Goal: Information Seeking & Learning: Learn about a topic

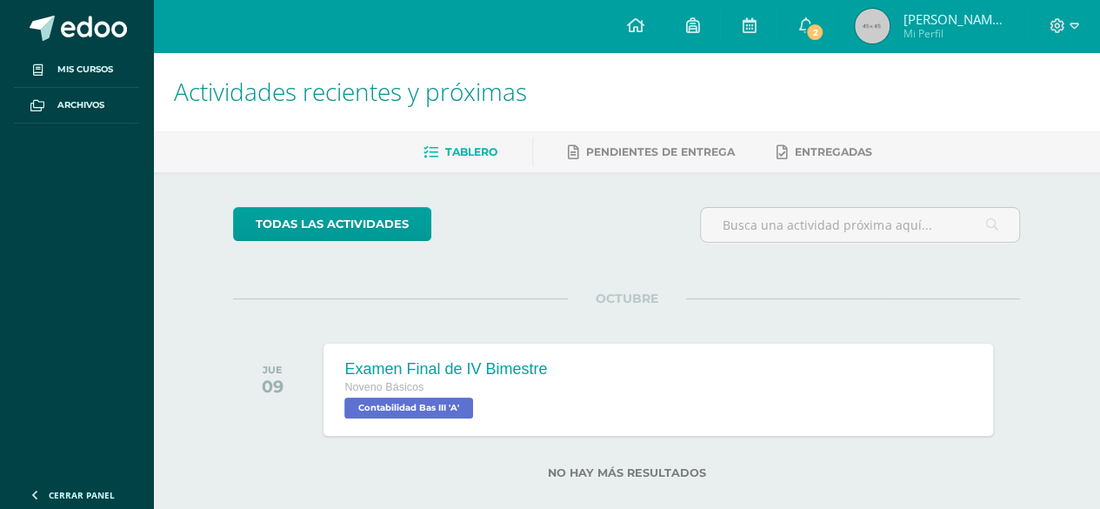
scroll to position [25, 0]
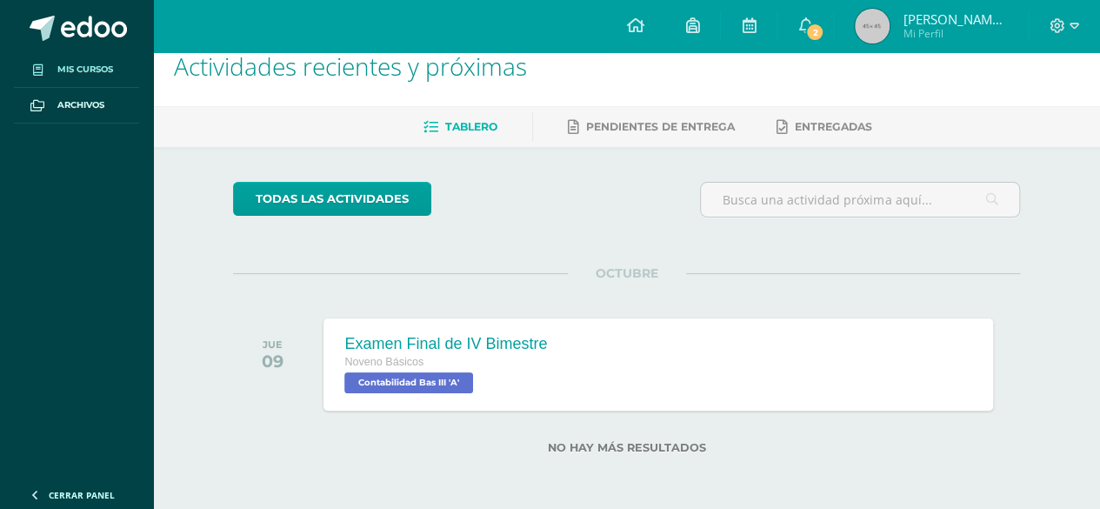
click at [108, 72] on span "Mis cursos" at bounding box center [85, 70] width 56 height 14
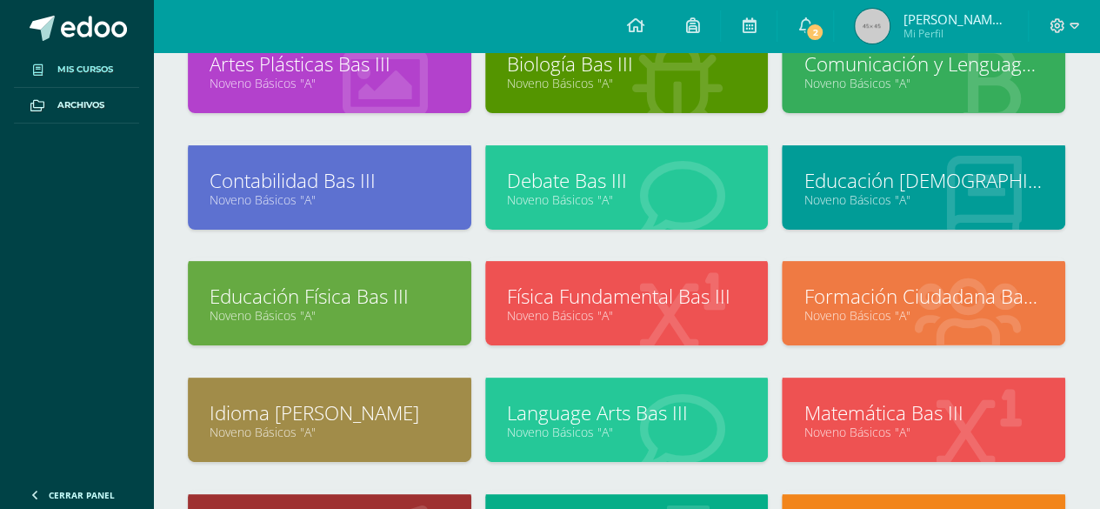
scroll to position [146, 0]
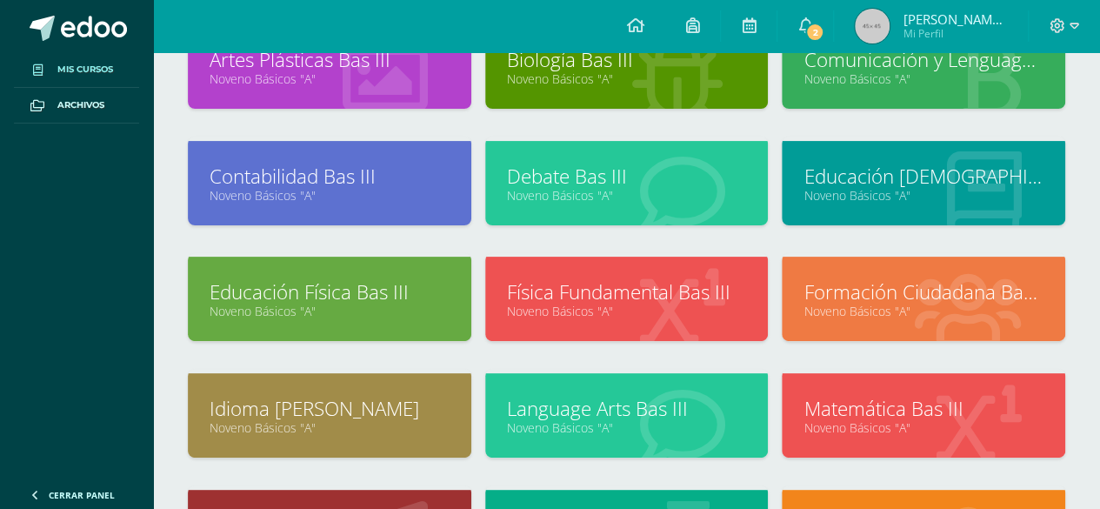
click at [666, 405] on link "Language Arts Bas III" at bounding box center [627, 408] width 240 height 27
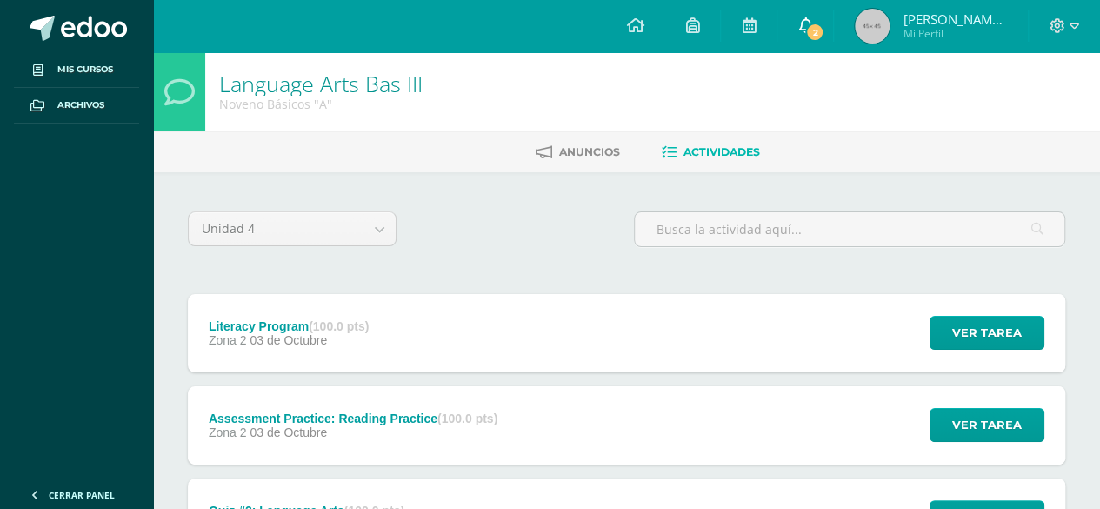
click at [821, 30] on span "2" at bounding box center [815, 32] width 19 height 19
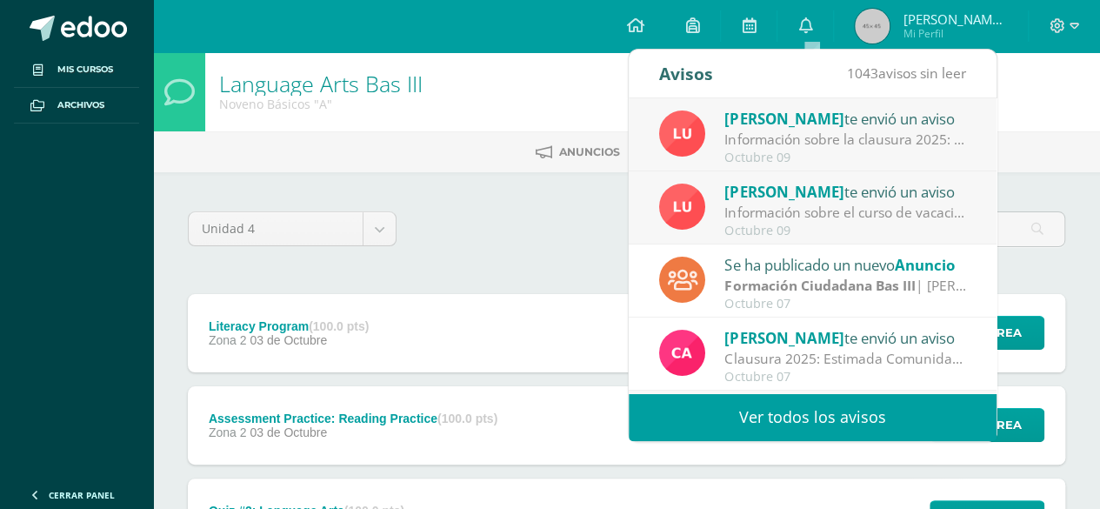
click at [844, 417] on link "Ver todos los avisos" at bounding box center [813, 417] width 368 height 48
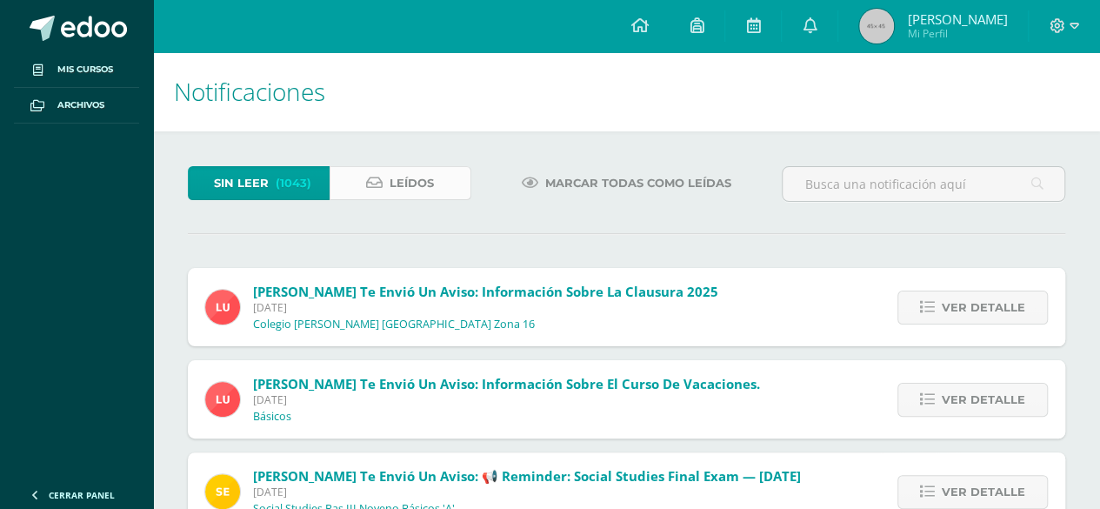
click at [419, 180] on span "Leídos" at bounding box center [412, 183] width 44 height 32
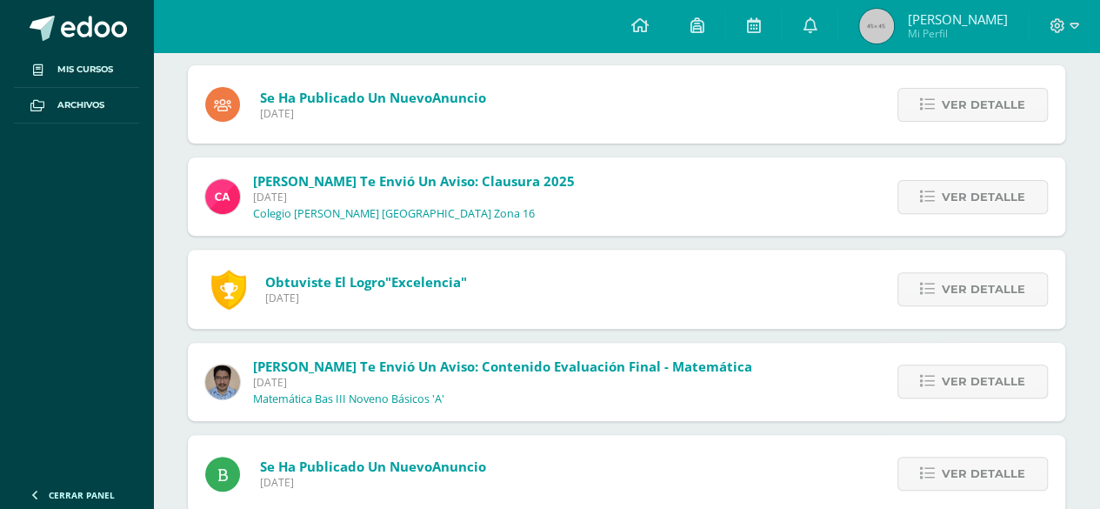
scroll to position [196, 0]
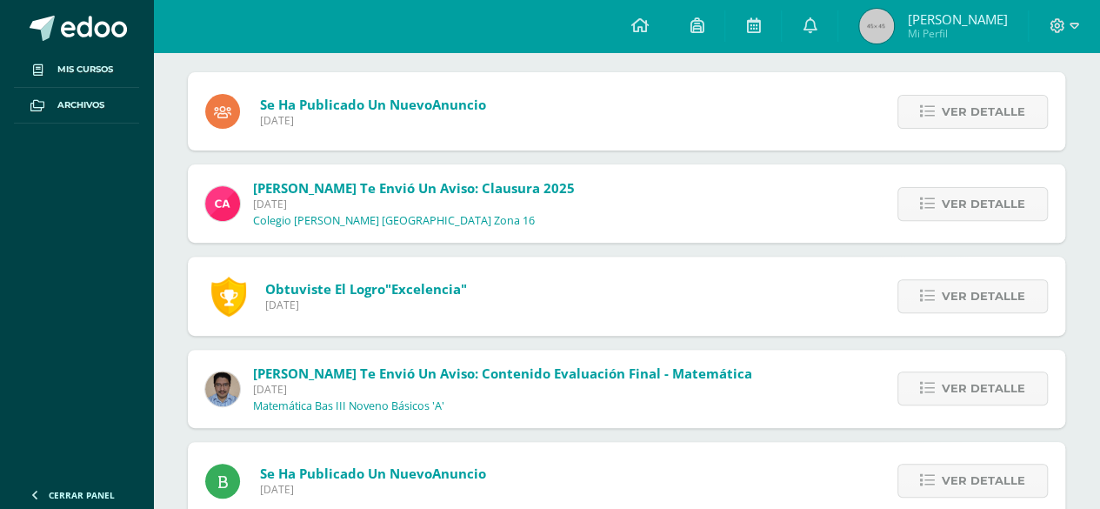
click at [985, 97] on span "Ver detalle" at bounding box center [984, 112] width 84 height 32
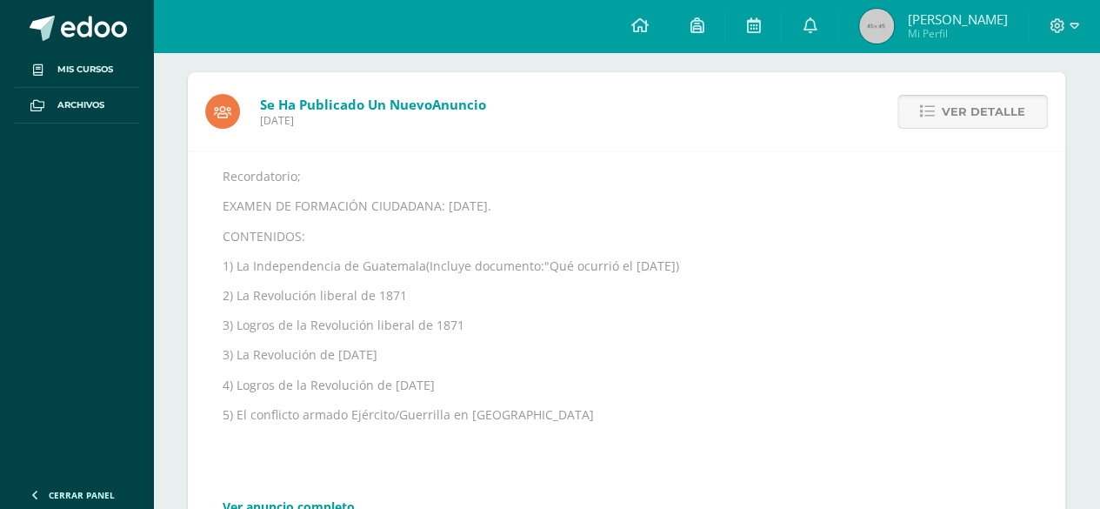
click at [992, 101] on span "Ver detalle" at bounding box center [984, 112] width 84 height 32
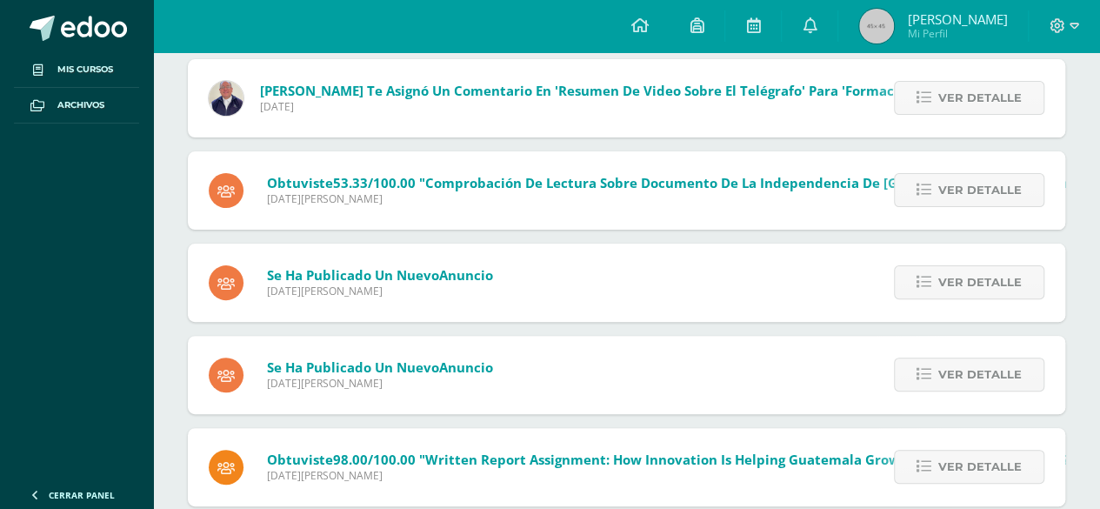
scroll to position [3440, 0]
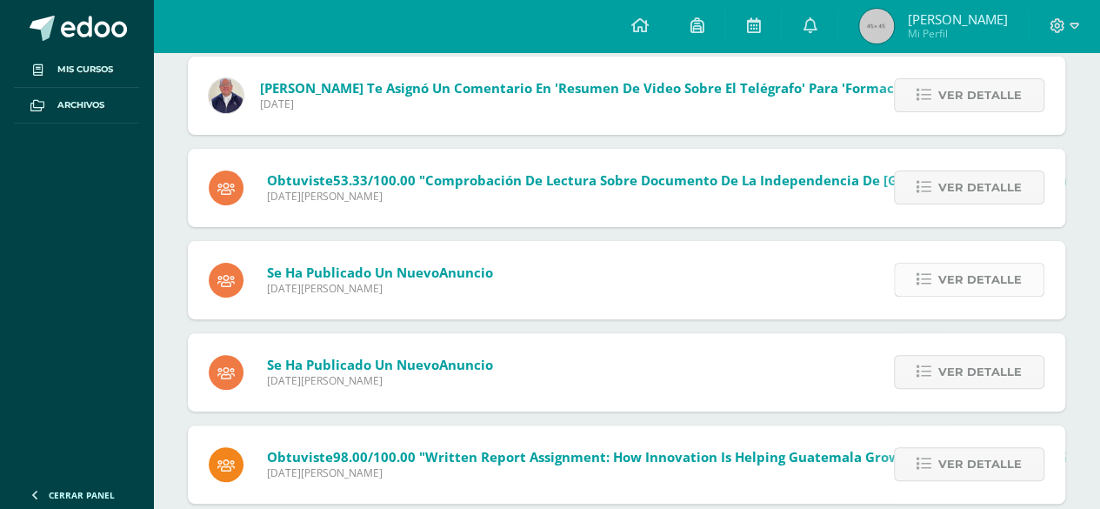
click at [1000, 284] on span "Ver detalle" at bounding box center [981, 280] width 84 height 32
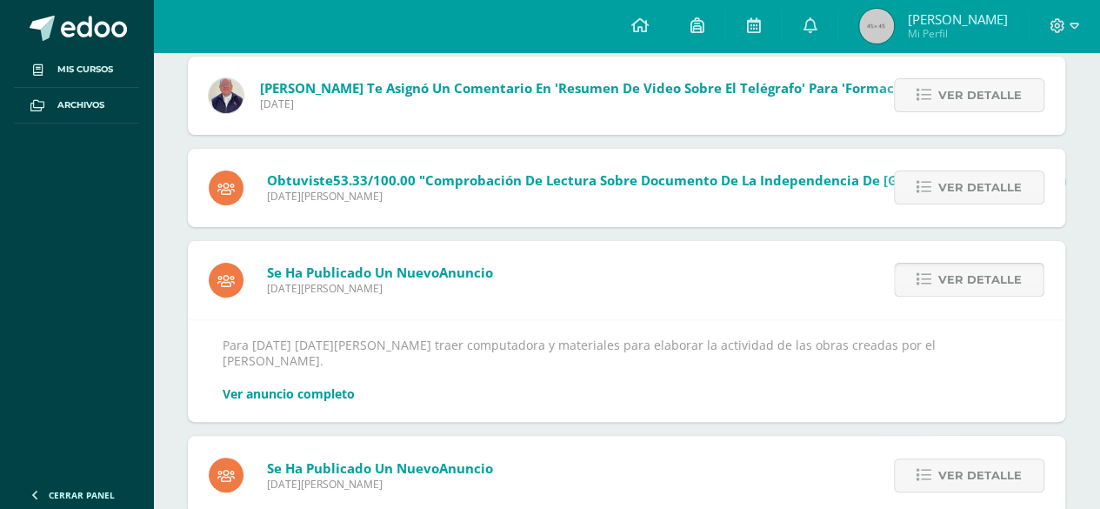
click at [1000, 282] on span "Ver detalle" at bounding box center [981, 280] width 84 height 32
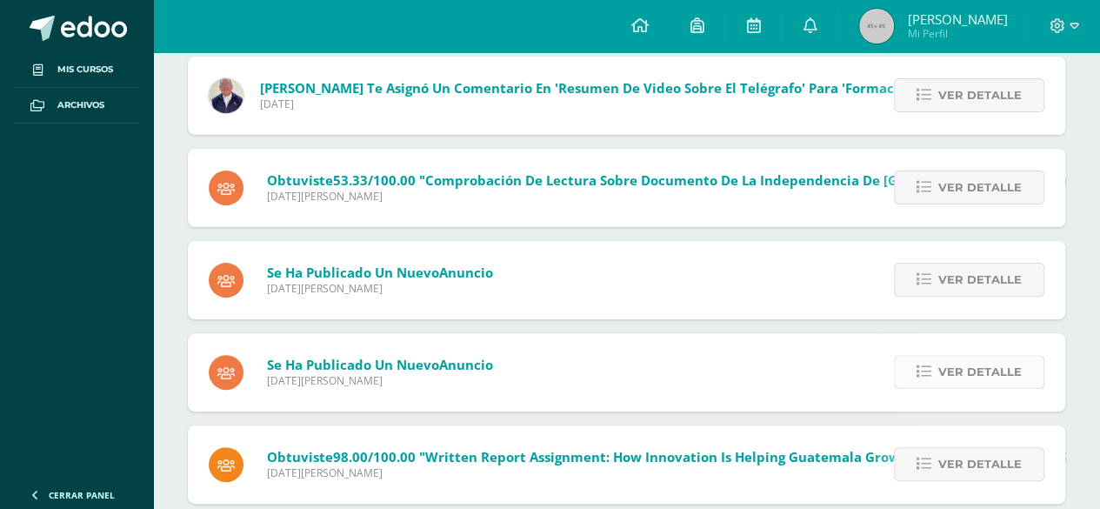
click at [951, 374] on span "Ver detalle" at bounding box center [981, 372] width 84 height 32
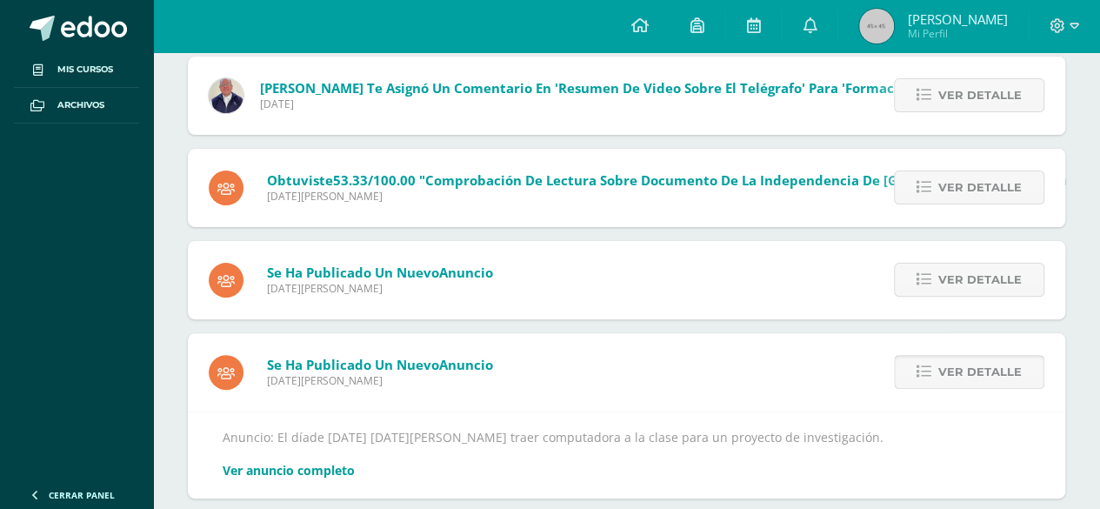
click at [953, 369] on span "Ver detalle" at bounding box center [981, 372] width 84 height 32
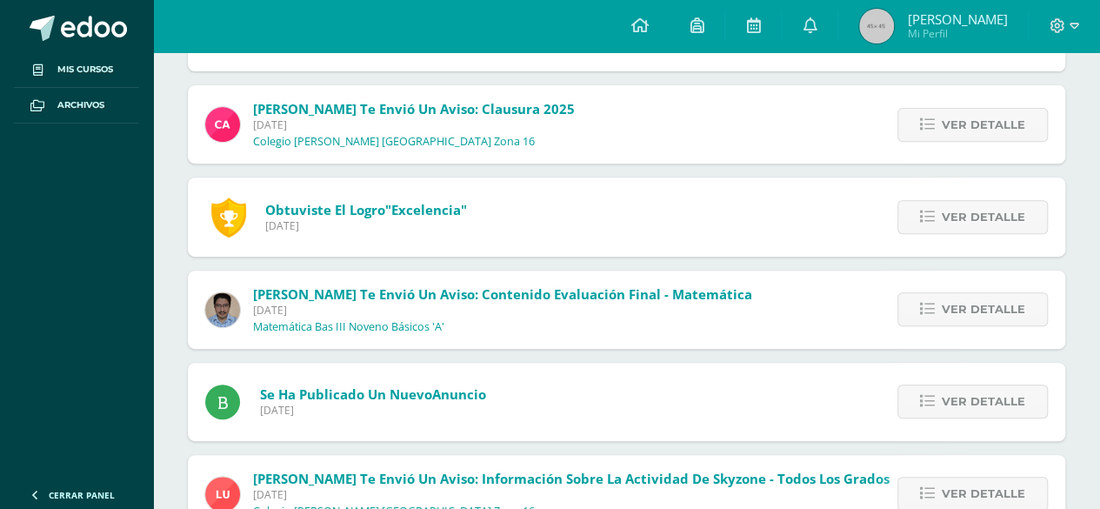
scroll to position [0, 0]
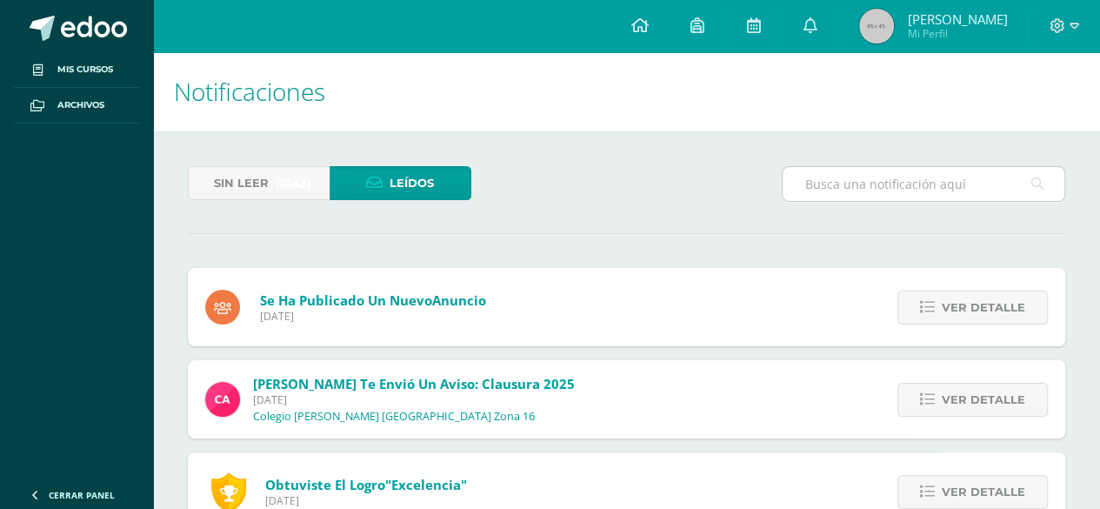
click at [844, 178] on input "text" at bounding box center [924, 184] width 282 height 34
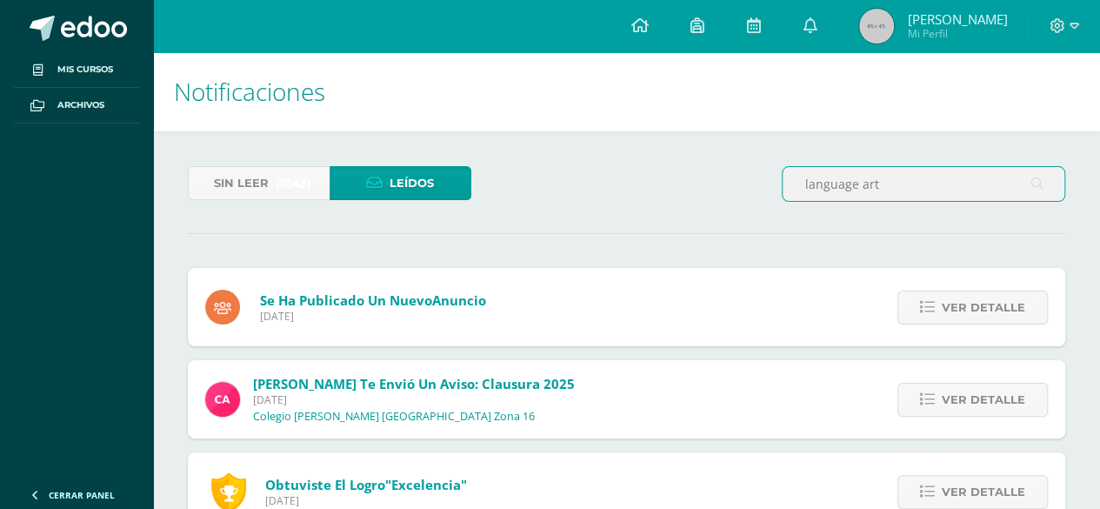
type input "language art"
click at [1026, 188] on input "language art" at bounding box center [924, 184] width 282 height 34
click at [1037, 189] on icon at bounding box center [1038, 184] width 12 height 36
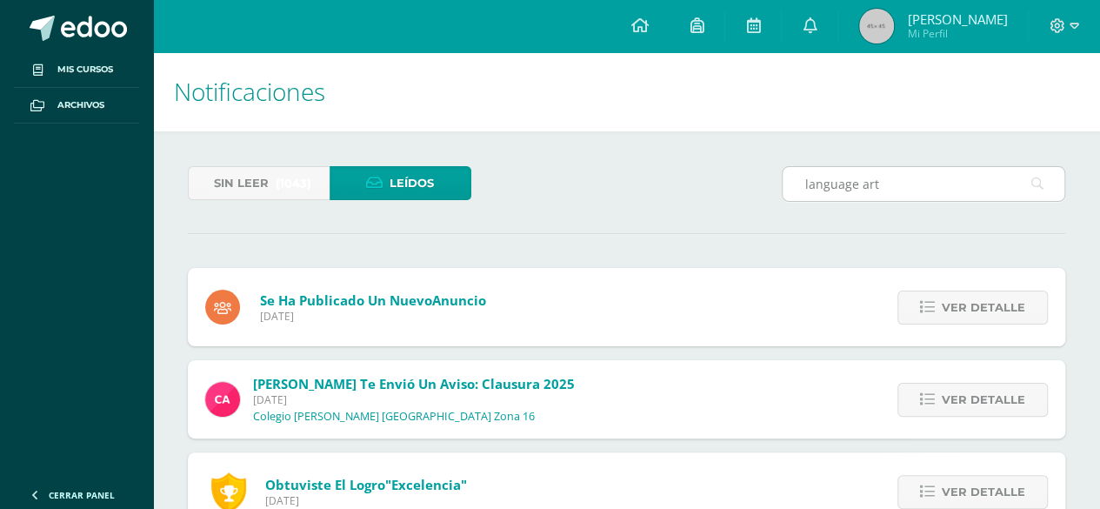
click at [1040, 185] on icon at bounding box center [1038, 184] width 12 height 36
click at [1051, 180] on input "language art" at bounding box center [924, 184] width 282 height 34
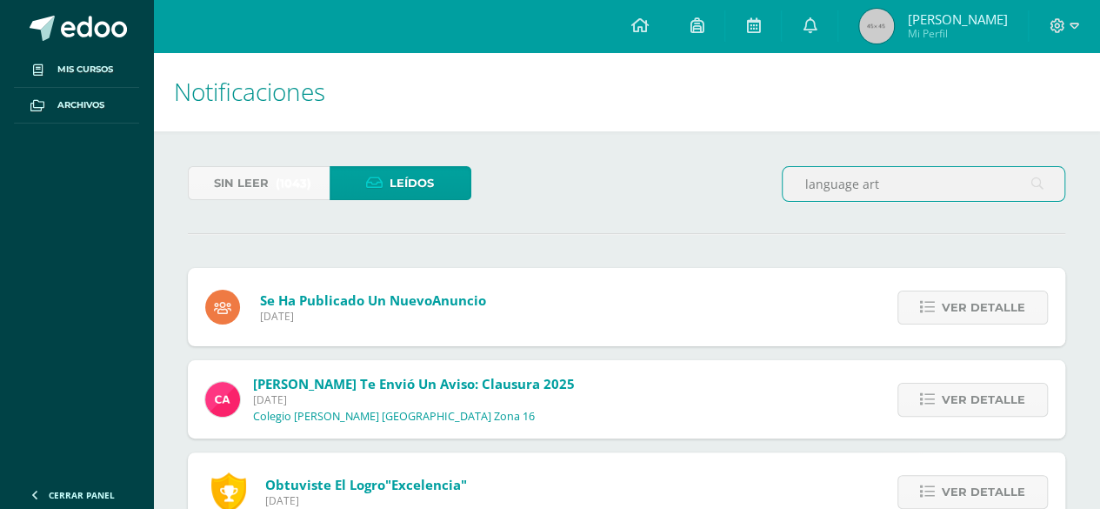
click at [1040, 179] on icon at bounding box center [1038, 184] width 12 height 36
click at [935, 292] on link "Ver detalle" at bounding box center [973, 308] width 151 height 34
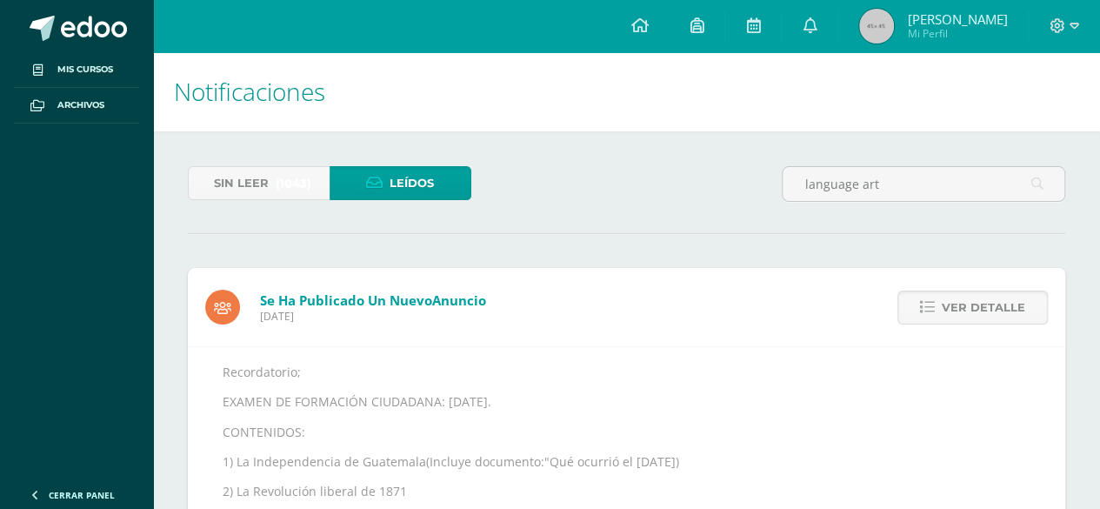
click at [980, 306] on span "Ver detalle" at bounding box center [984, 307] width 84 height 32
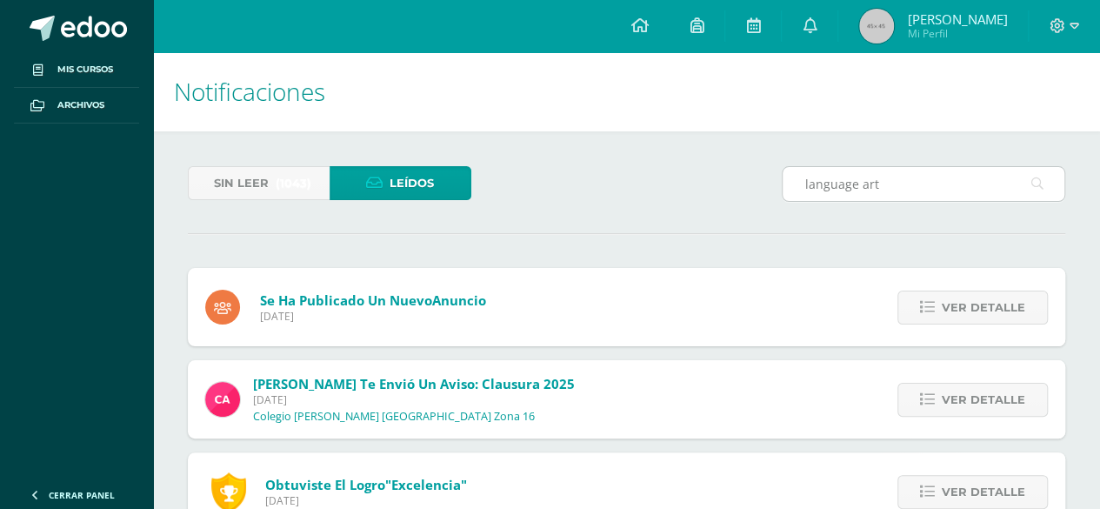
click at [1045, 184] on input "language art" at bounding box center [924, 184] width 282 height 34
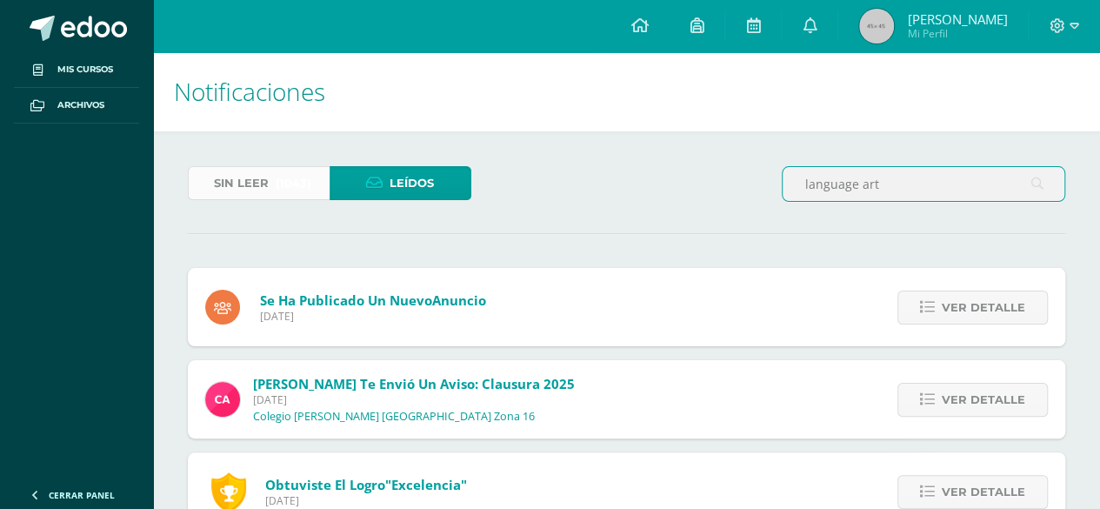
click at [271, 197] on link "Sin leer (1043)" at bounding box center [259, 183] width 142 height 34
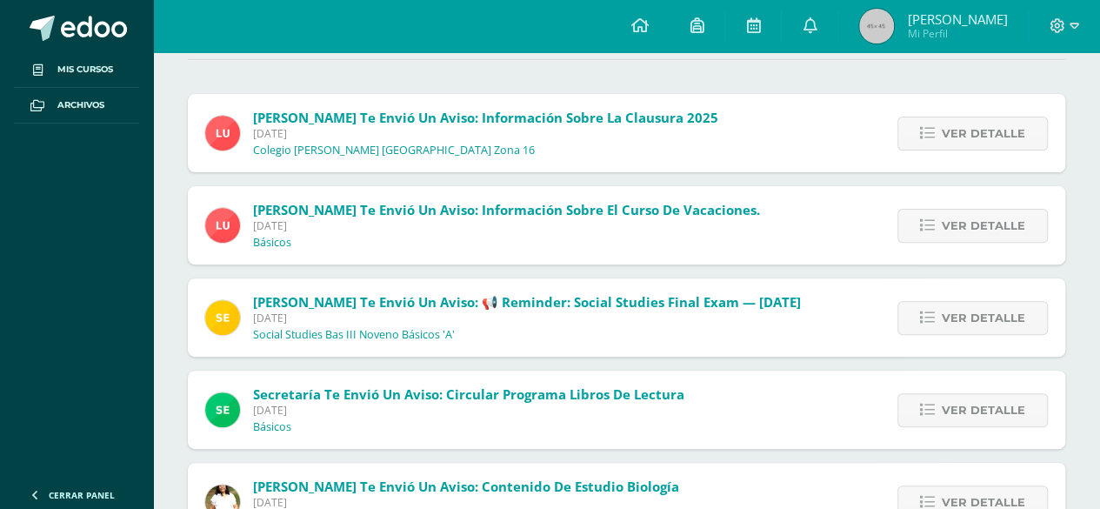
scroll to position [177, 0]
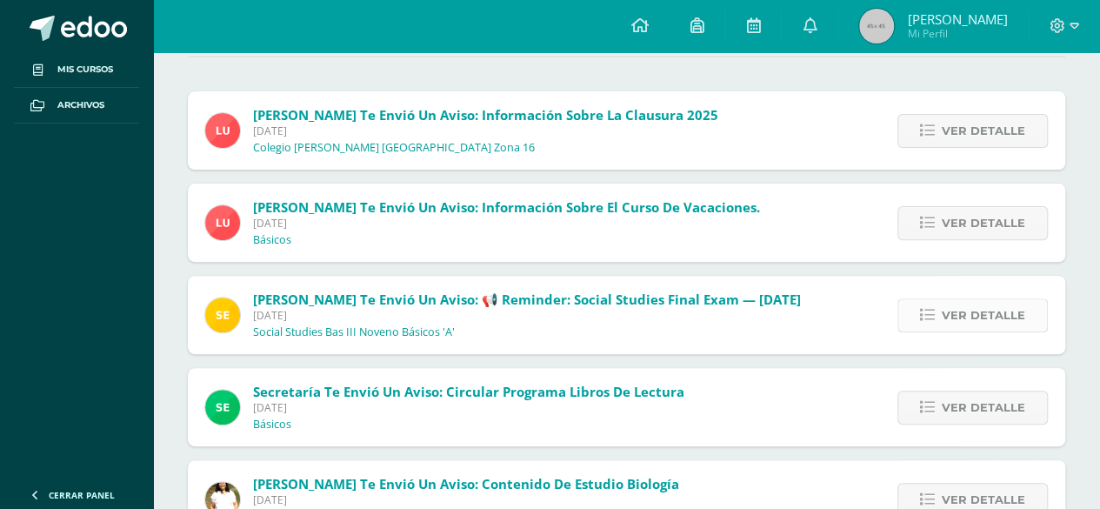
click at [974, 315] on span "Ver detalle" at bounding box center [984, 315] width 84 height 32
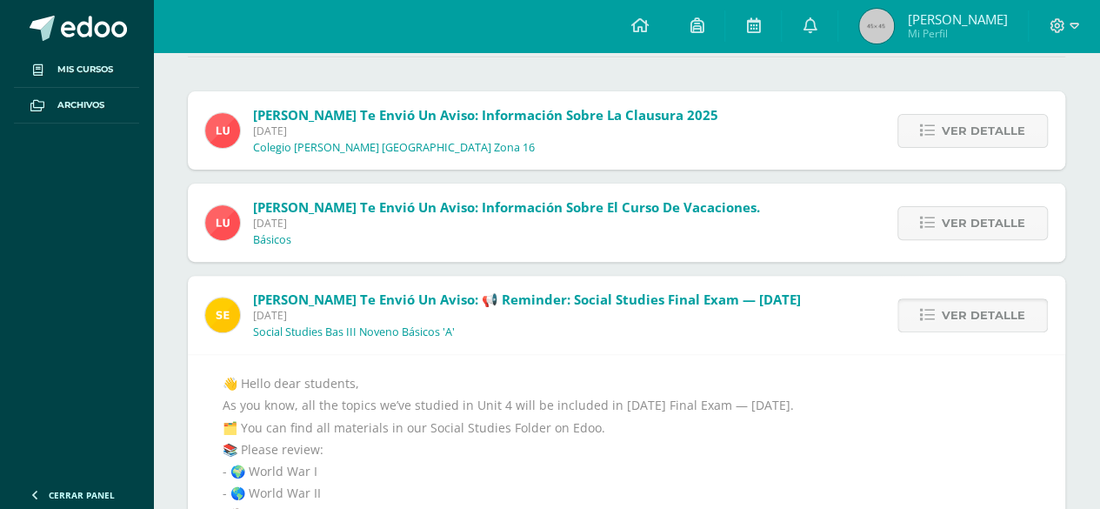
click at [985, 309] on span "Ver detalle" at bounding box center [984, 315] width 84 height 32
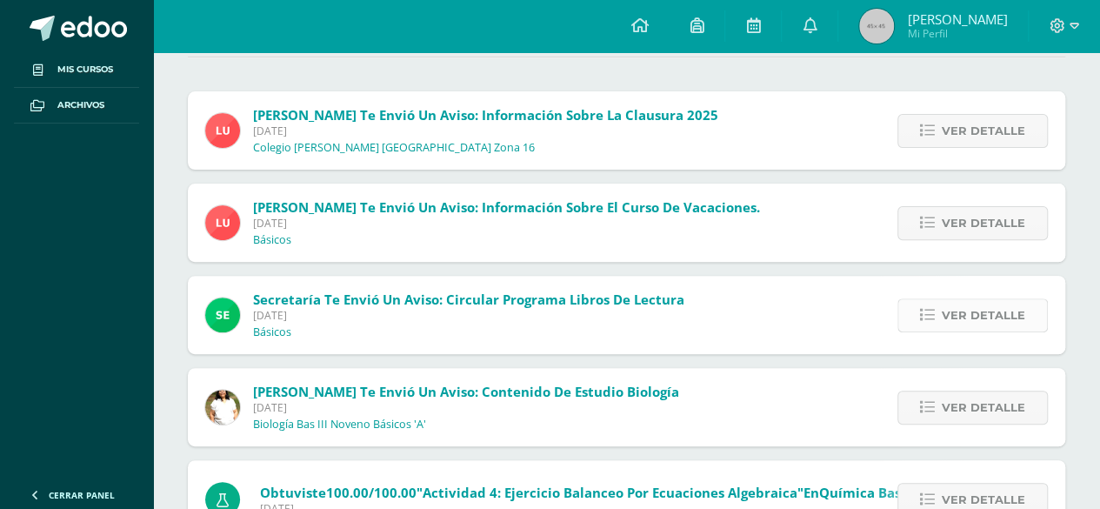
click at [990, 299] on span "Ver detalle" at bounding box center [984, 315] width 84 height 32
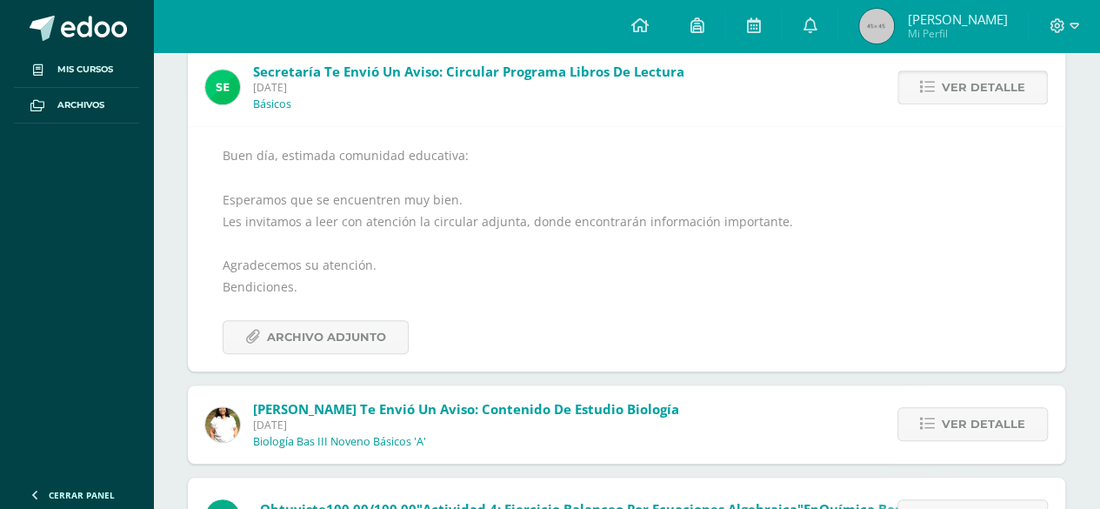
scroll to position [417, 0]
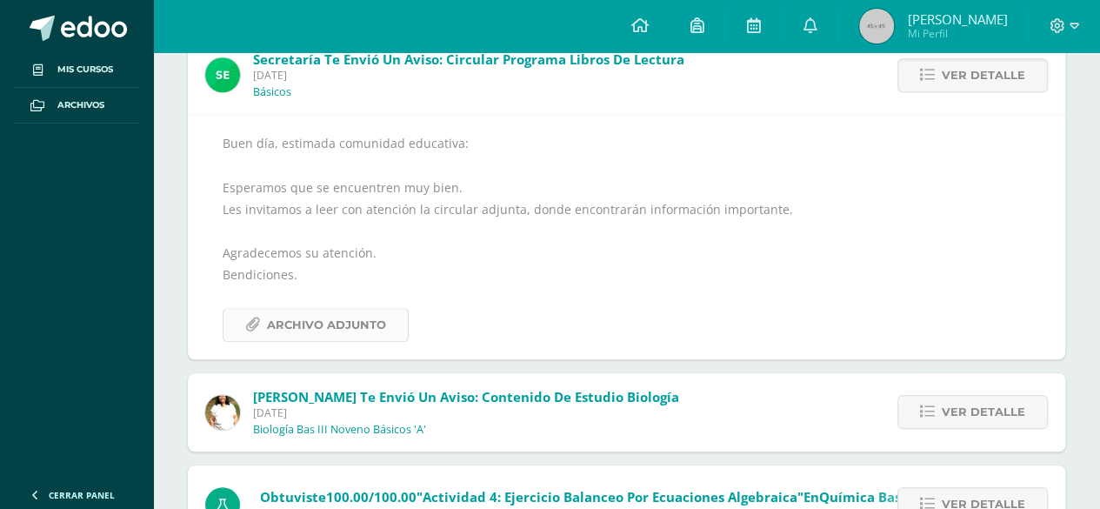
click at [369, 338] on span "Archivo Adjunto" at bounding box center [326, 325] width 119 height 32
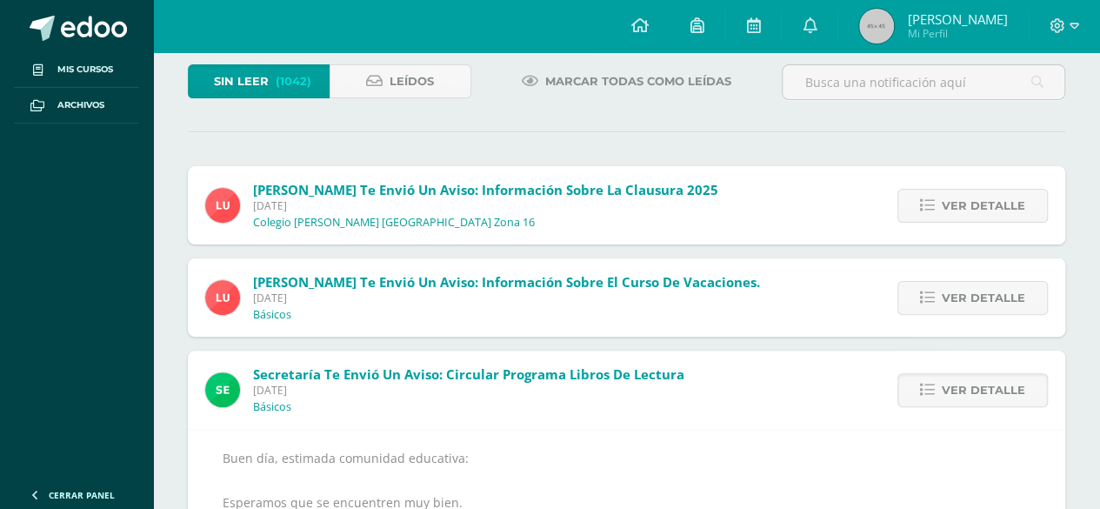
scroll to position [0, 0]
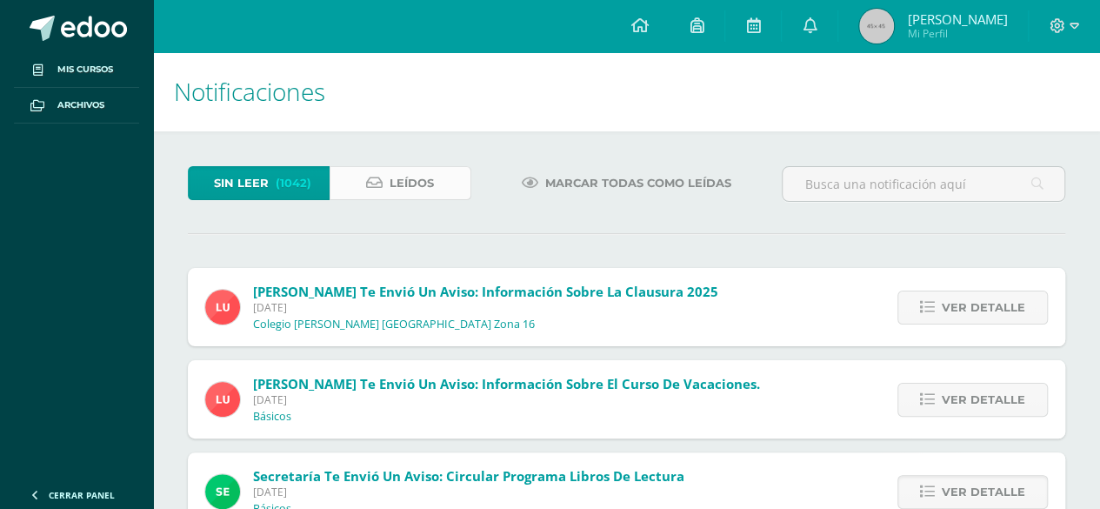
click at [397, 185] on span "Leídos" at bounding box center [412, 183] width 44 height 32
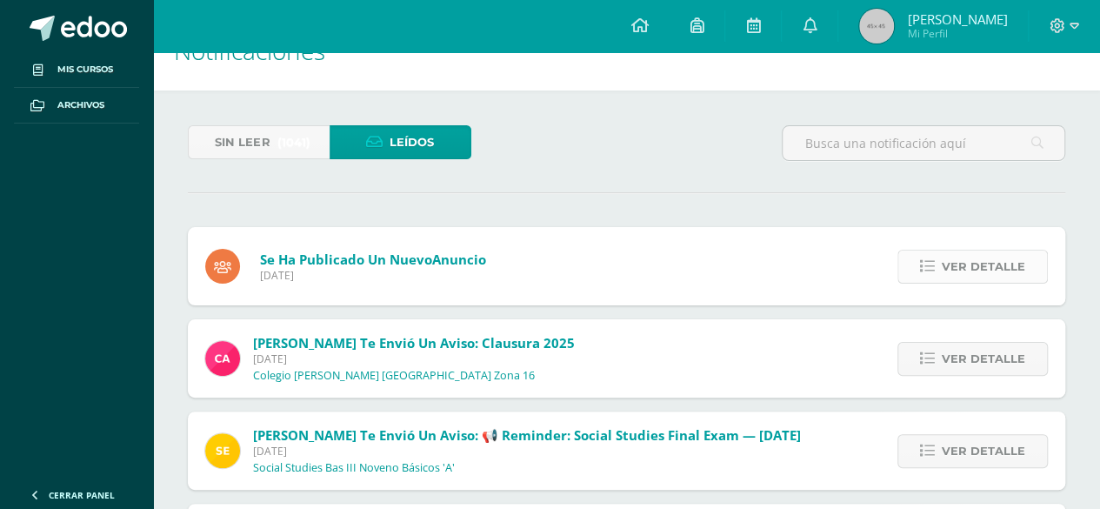
click at [985, 258] on span "Ver detalle" at bounding box center [984, 267] width 84 height 32
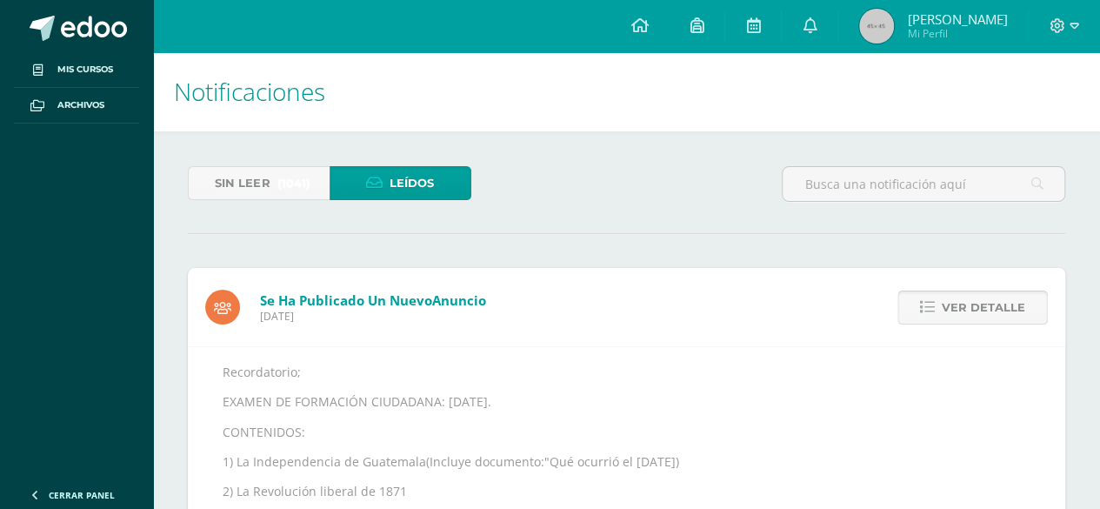
click at [952, 301] on span "Ver detalle" at bounding box center [984, 307] width 84 height 32
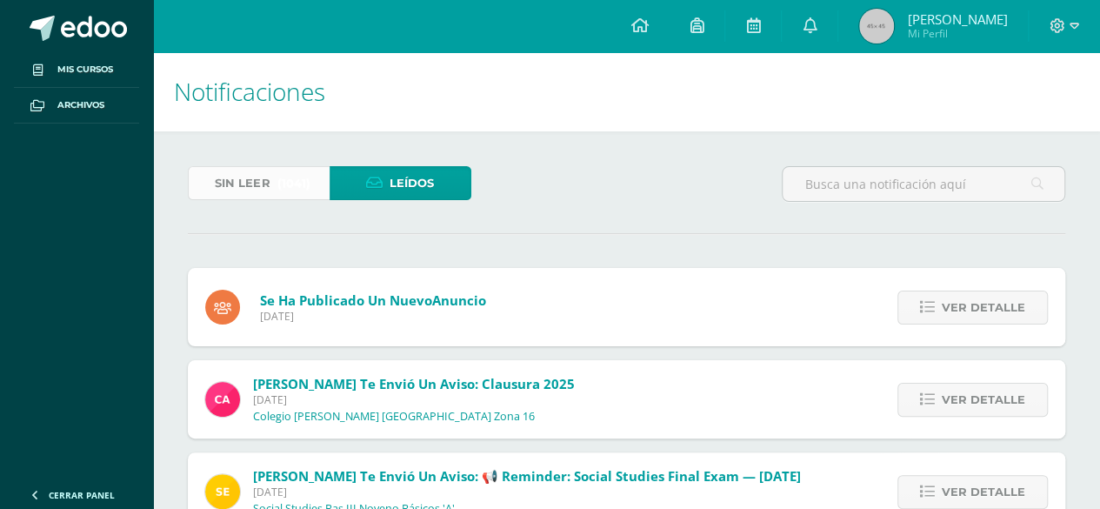
click at [278, 196] on span "(1041)" at bounding box center [293, 183] width 33 height 32
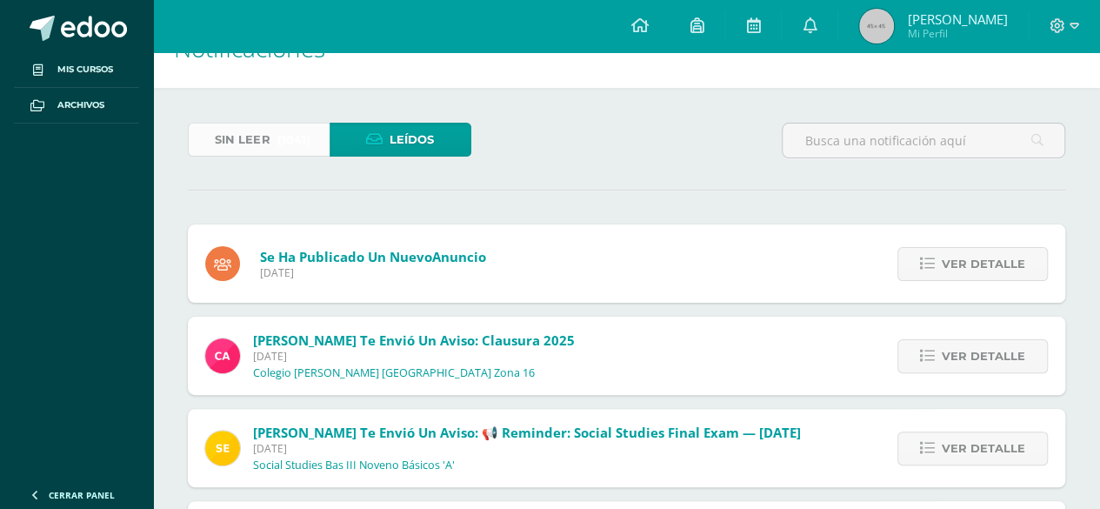
scroll to position [49, 0]
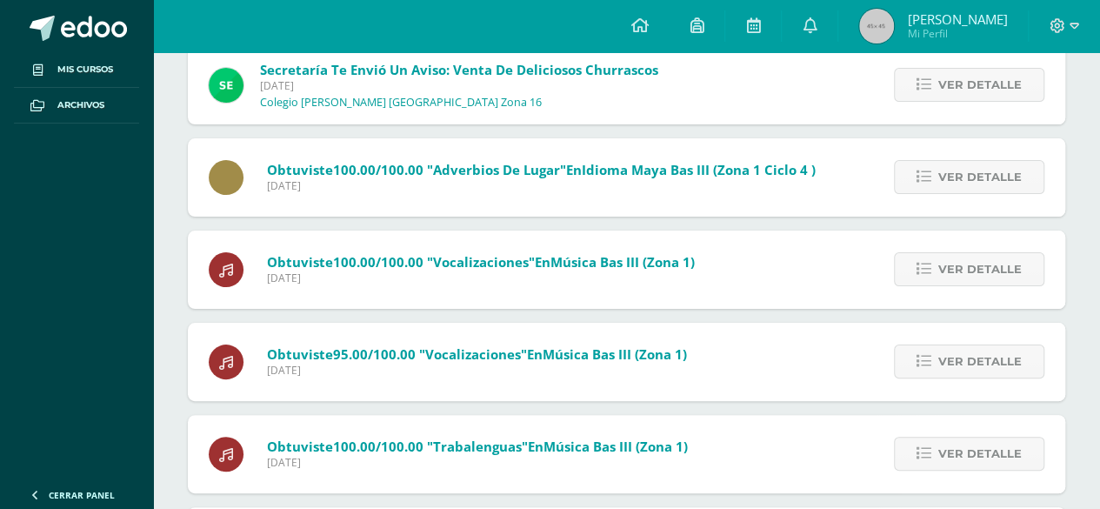
scroll to position [3497, 0]
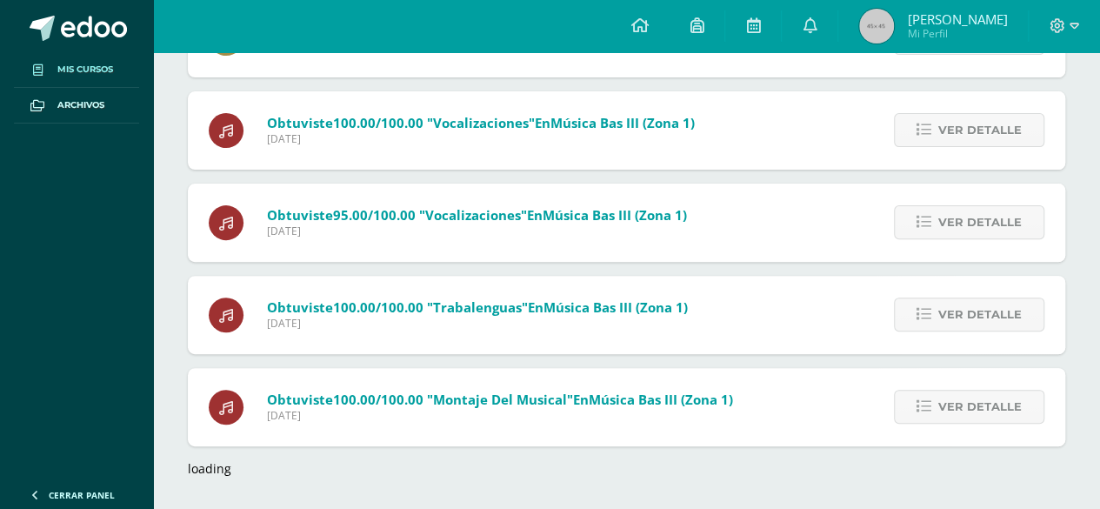
click at [90, 53] on link "Mis cursos" at bounding box center [76, 70] width 125 height 36
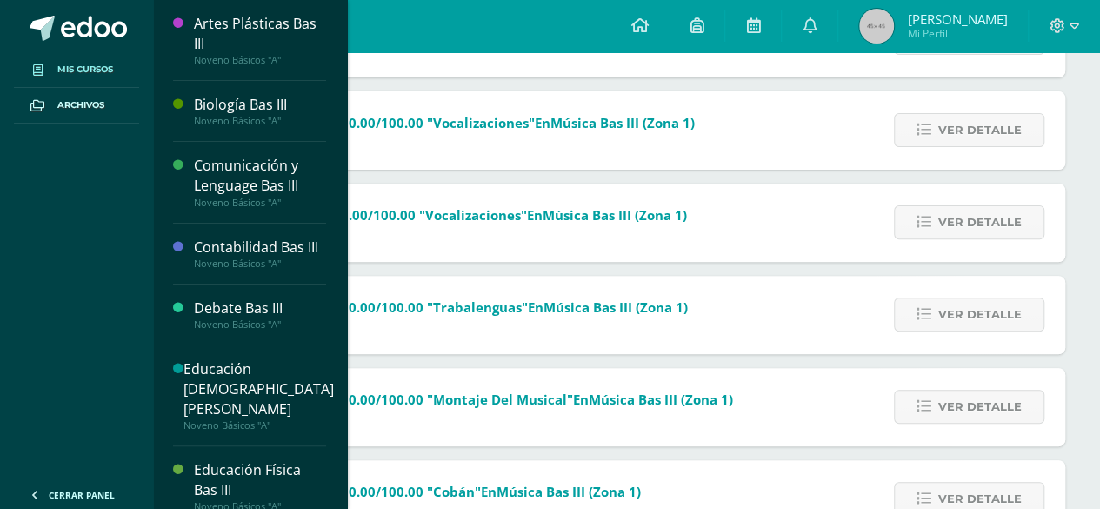
click at [90, 61] on link "Mis cursos" at bounding box center [76, 70] width 125 height 36
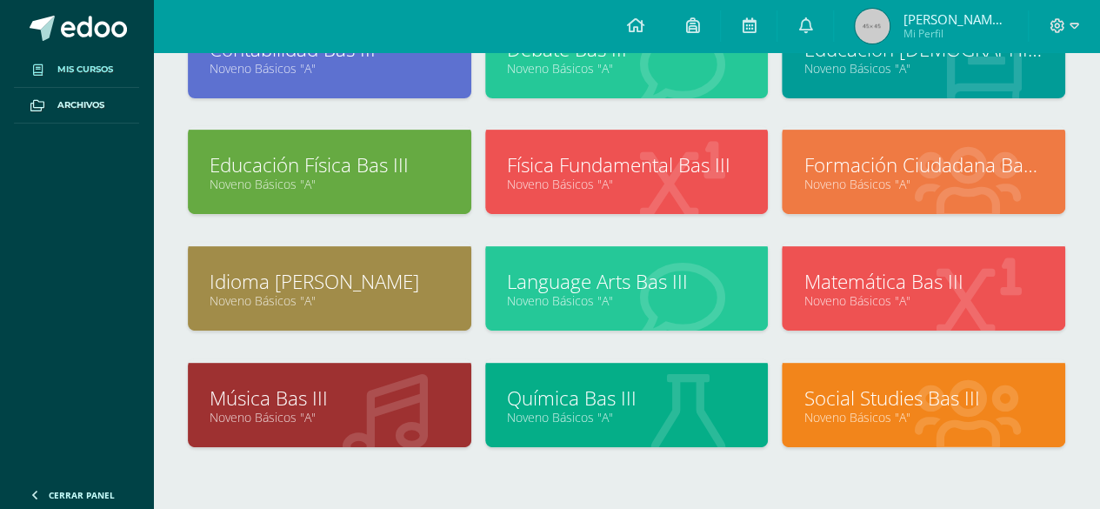
scroll to position [269, 0]
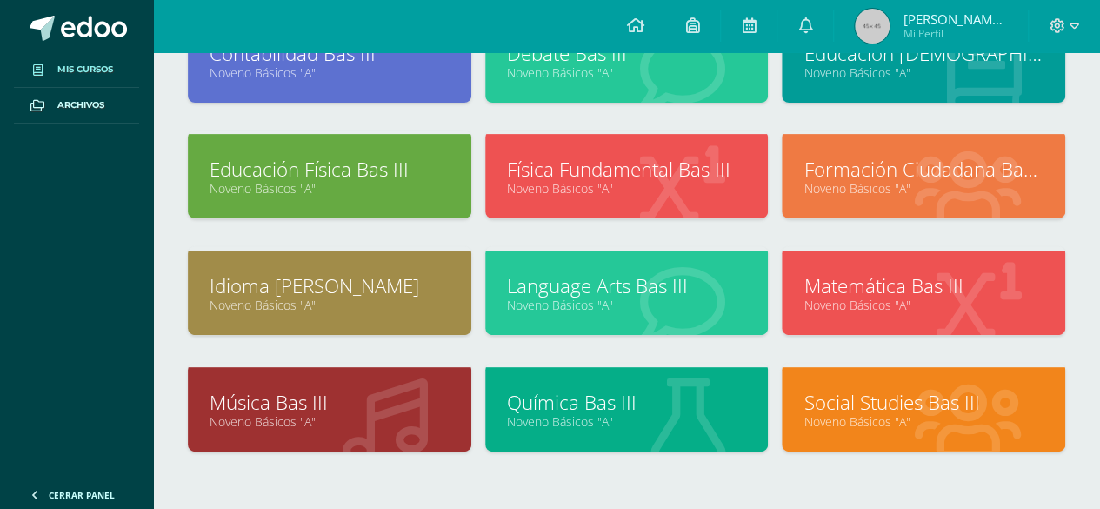
click at [636, 284] on link "Language Arts Bas III" at bounding box center [627, 285] width 240 height 27
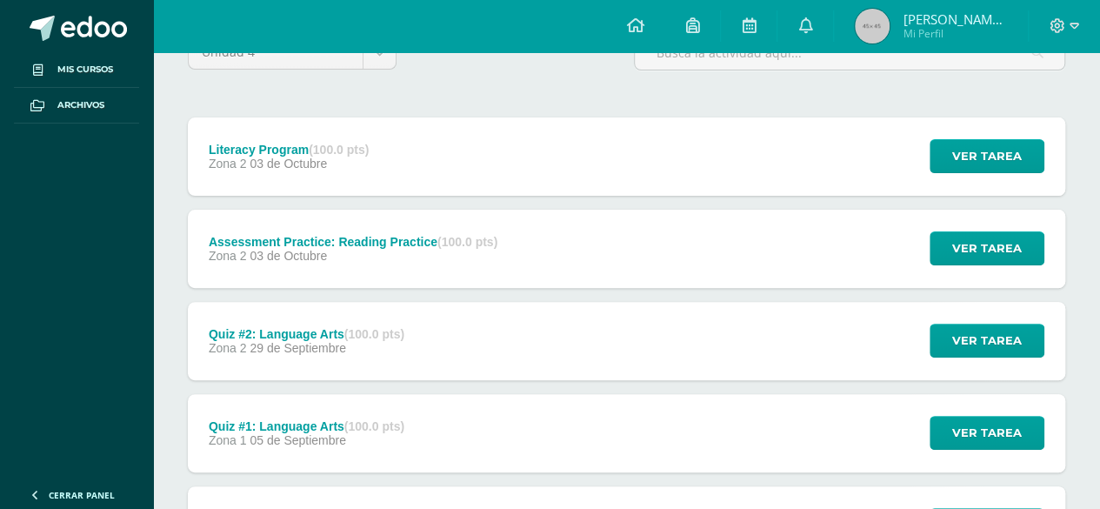
scroll to position [179, 0]
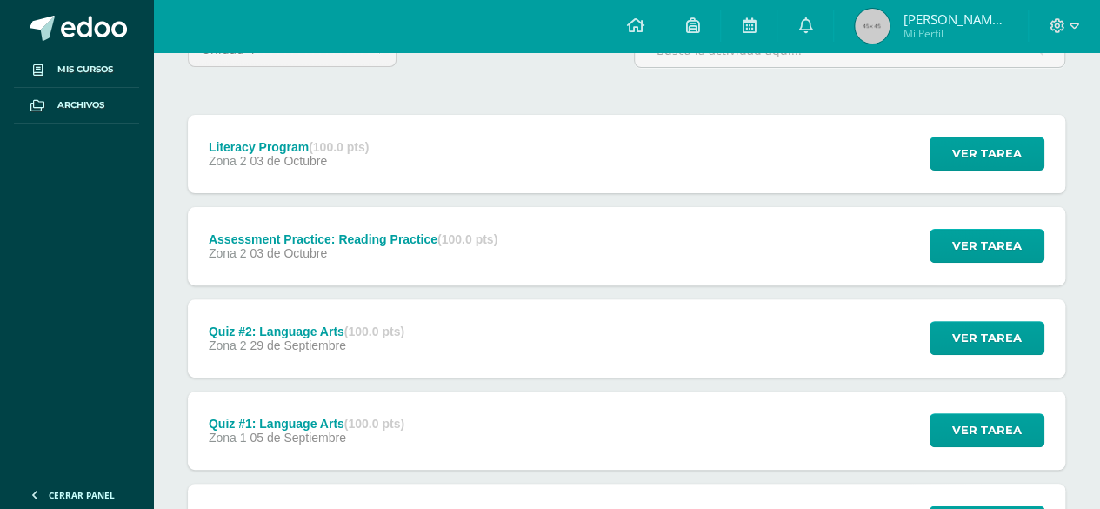
click at [691, 148] on div "Literacy Program (100.0 pts) Zona 2 03 de Octubre Ver tarea Literacy Program La…" at bounding box center [627, 154] width 878 height 78
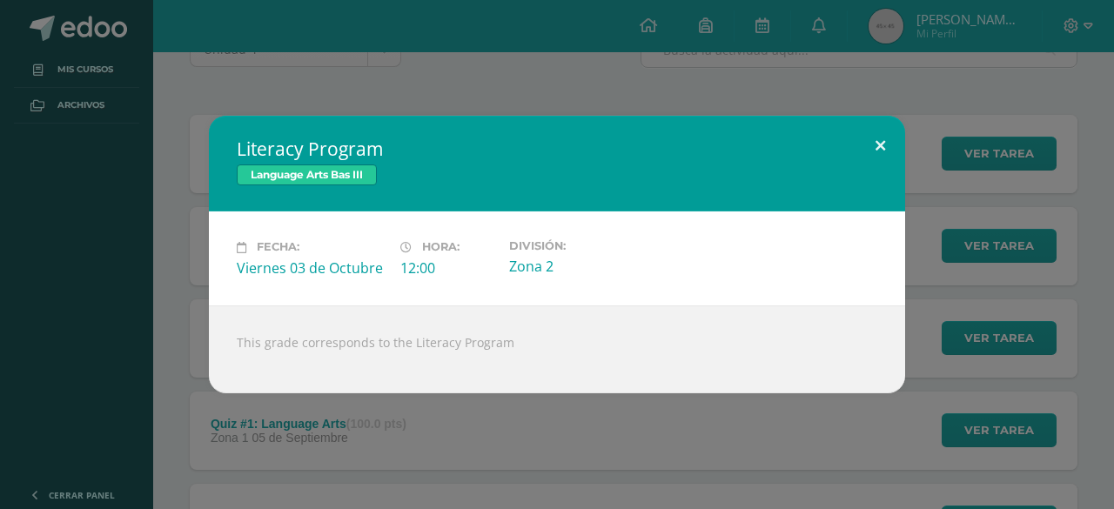
click at [875, 148] on button at bounding box center [880, 145] width 50 height 59
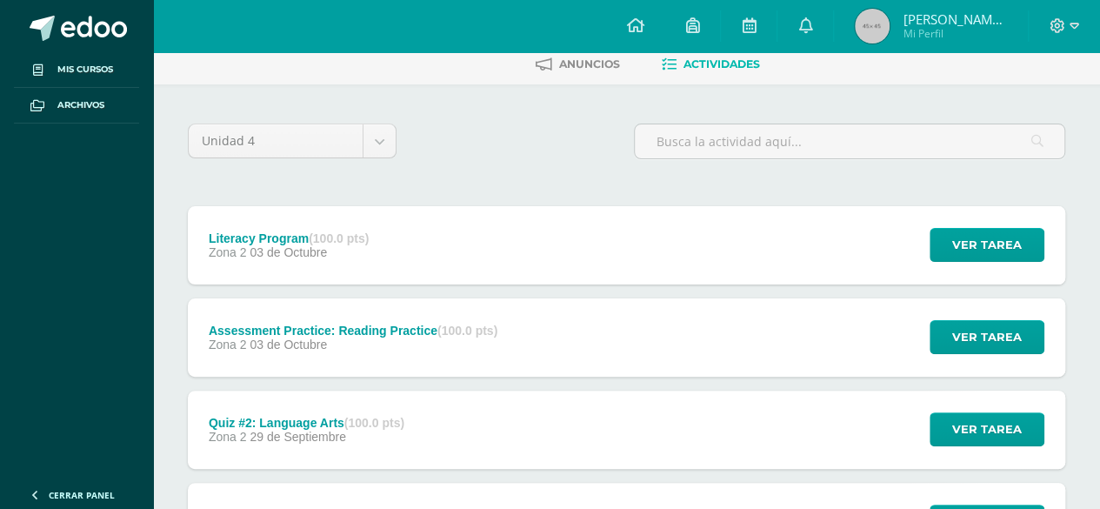
scroll to position [0, 0]
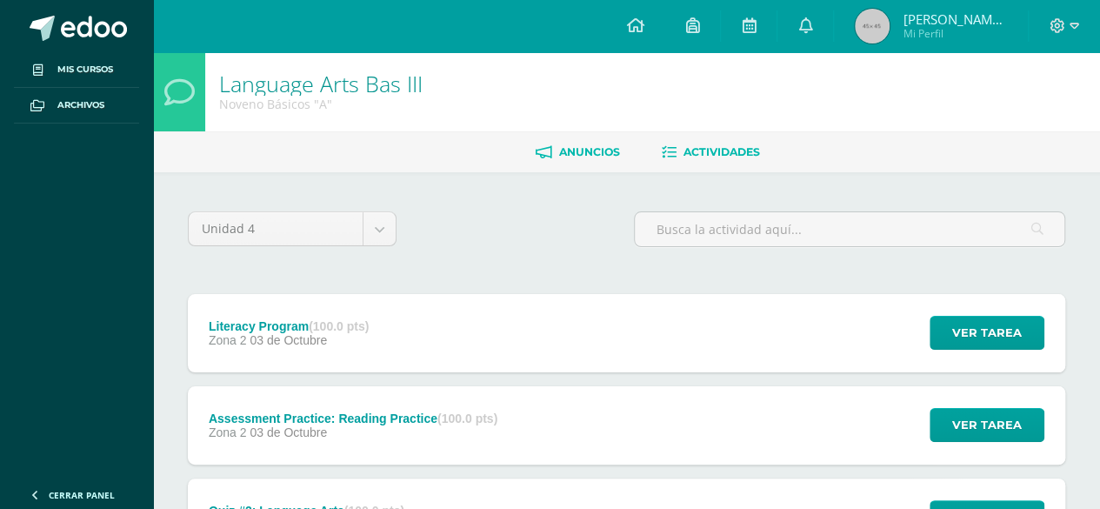
click at [593, 154] on span "Anuncios" at bounding box center [589, 151] width 61 height 13
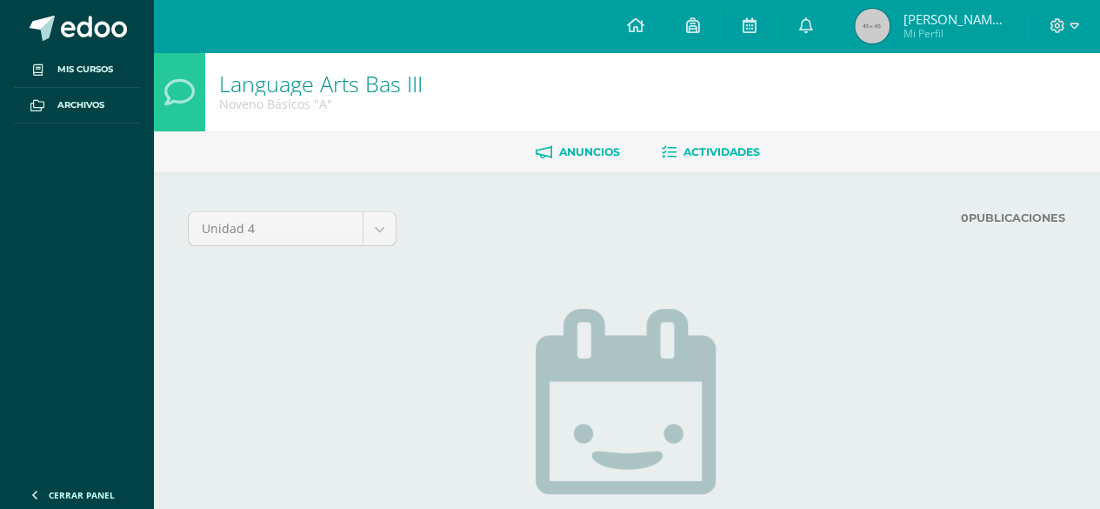
click at [720, 148] on span "Actividades" at bounding box center [722, 151] width 77 height 13
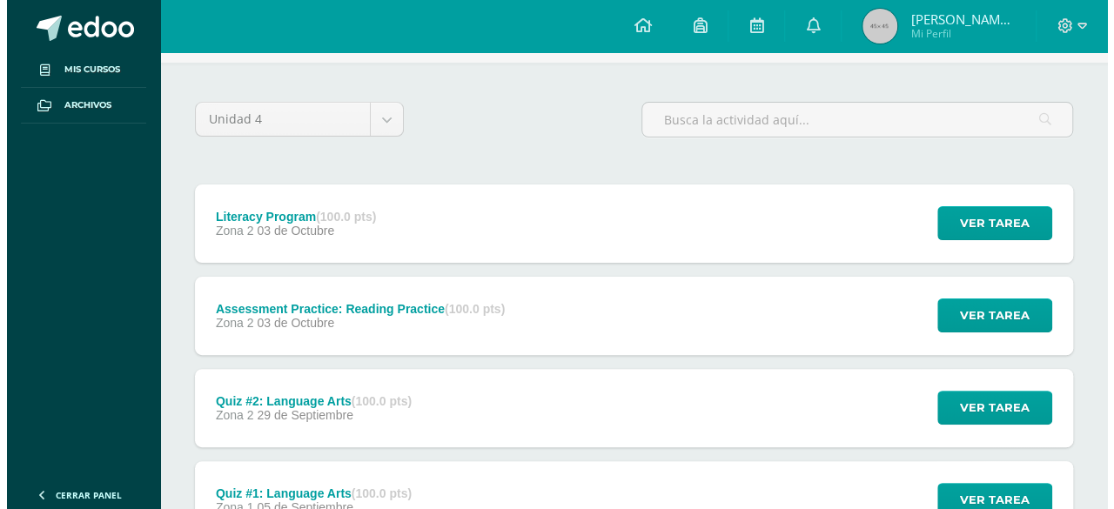
scroll to position [122, 0]
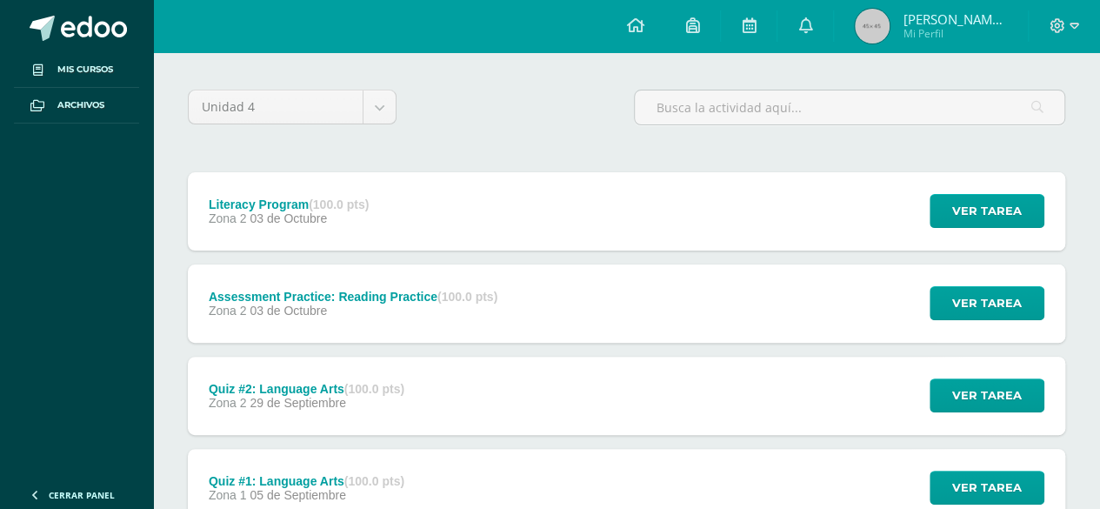
click at [447, 304] on div "Zona 2 03 de Octubre" at bounding box center [353, 311] width 289 height 14
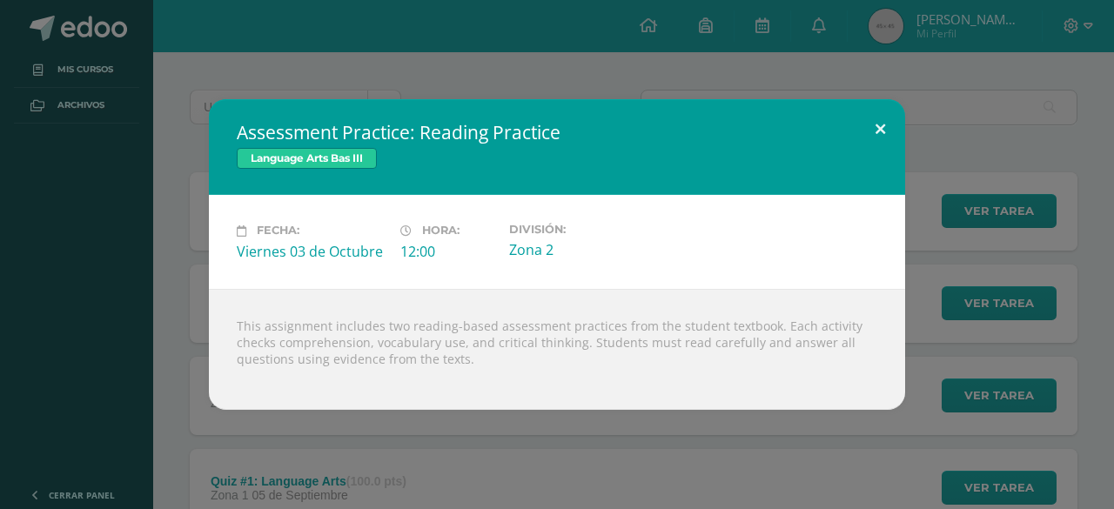
click at [873, 134] on button at bounding box center [880, 128] width 50 height 59
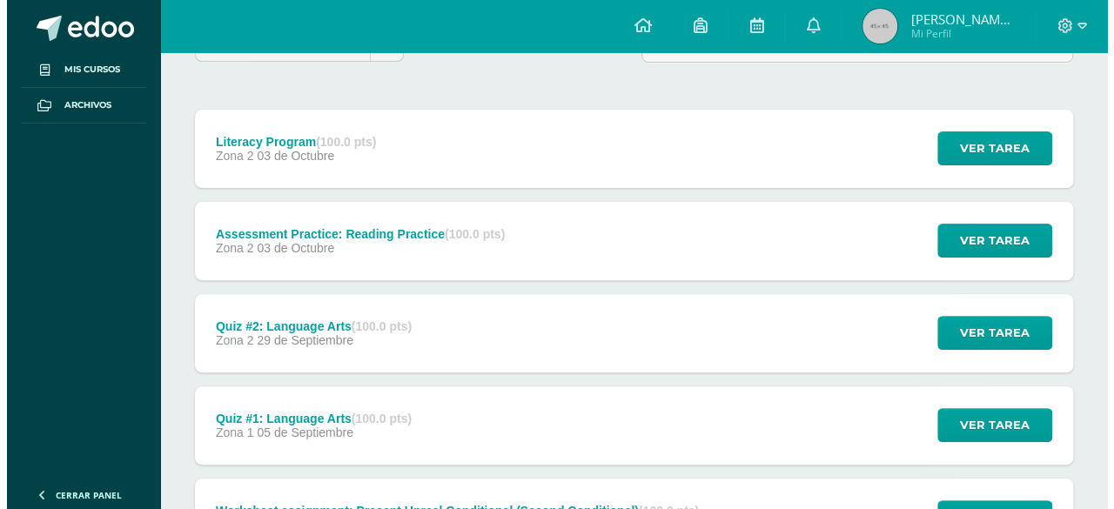
scroll to position [191, 0]
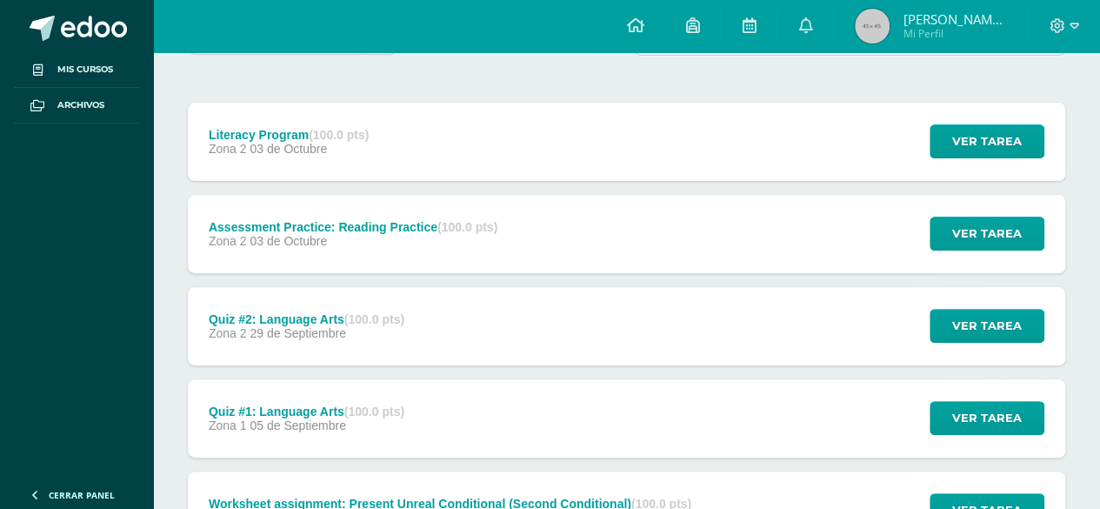
click at [487, 315] on div "Quiz #2: Language Arts (100.0 pts) Zona 2 29 de Septiembre Ver tarea Quiz #2: L…" at bounding box center [627, 326] width 878 height 78
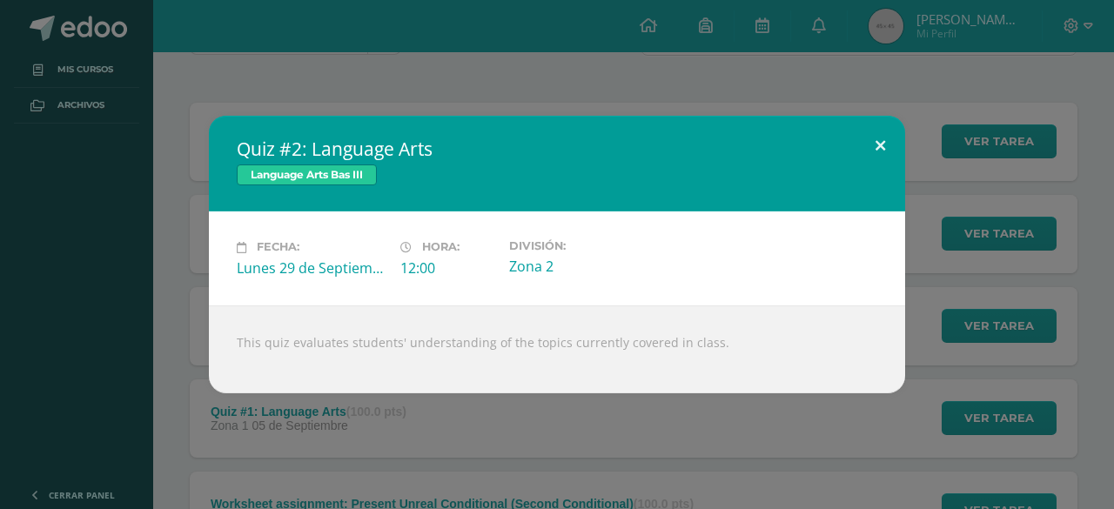
click at [879, 155] on button at bounding box center [880, 145] width 50 height 59
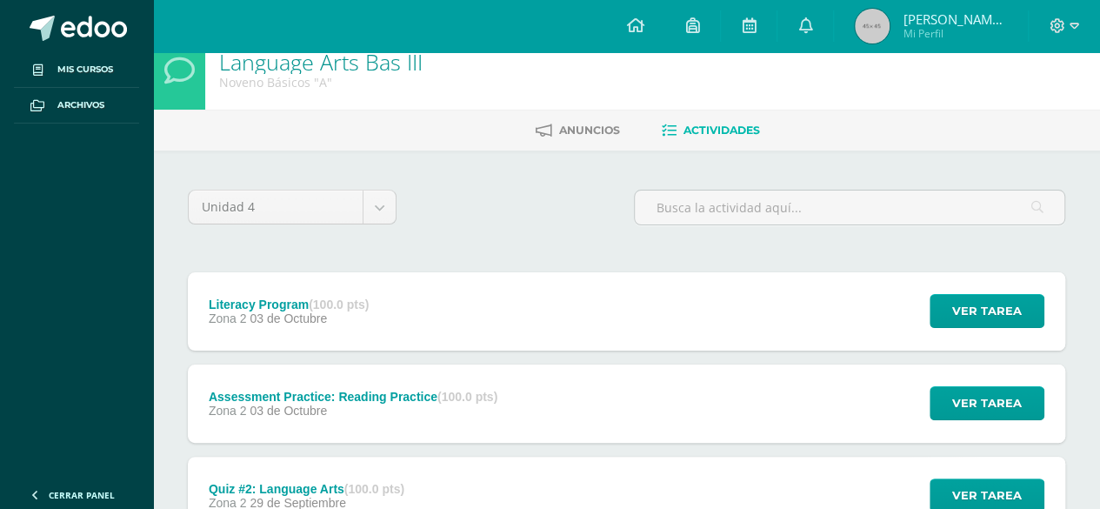
scroll to position [0, 0]
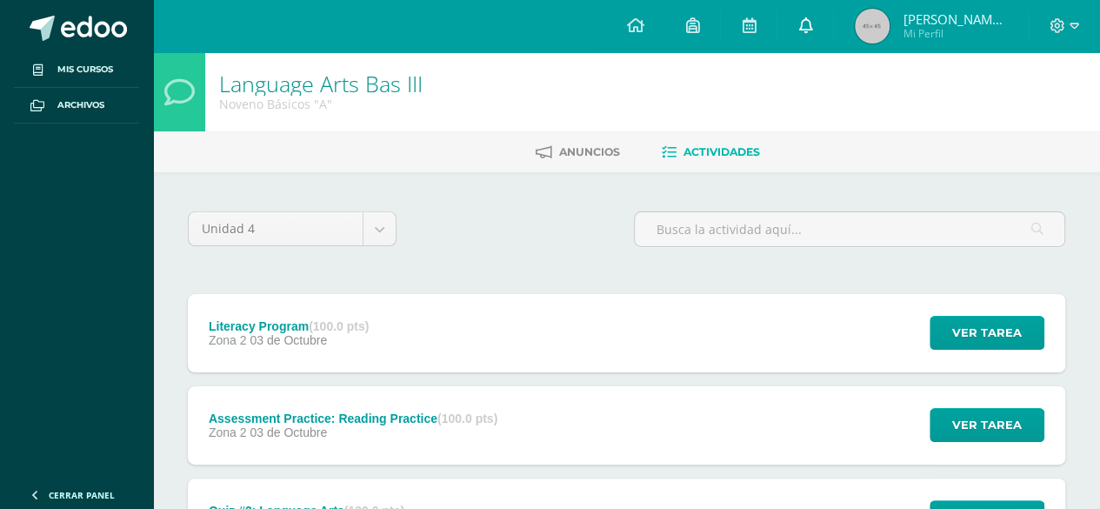
click at [809, 16] on link at bounding box center [806, 26] width 56 height 52
click at [821, 28] on link at bounding box center [806, 26] width 56 height 52
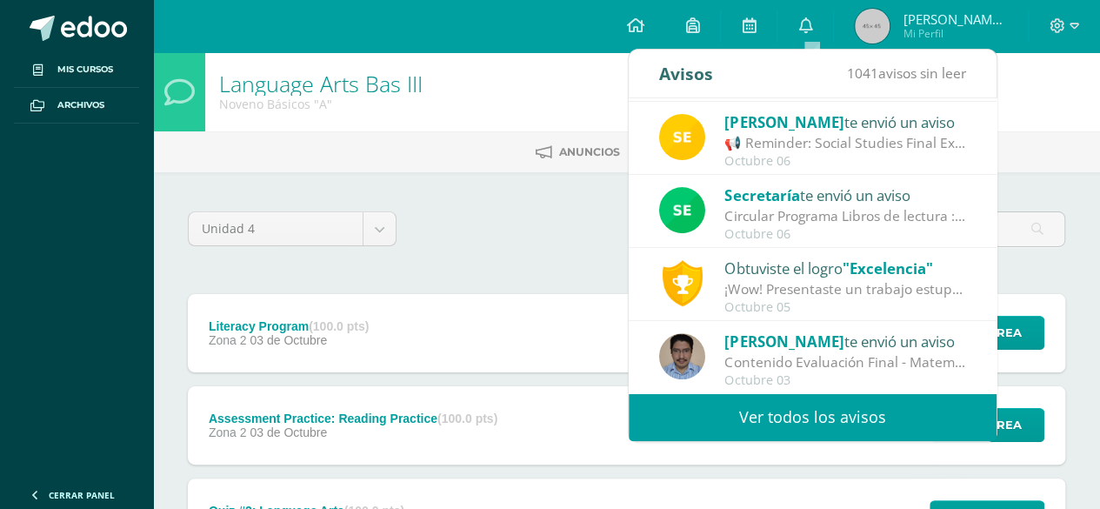
click at [799, 428] on link "Ver todos los avisos" at bounding box center [813, 417] width 368 height 48
